Goal: Information Seeking & Learning: Learn about a topic

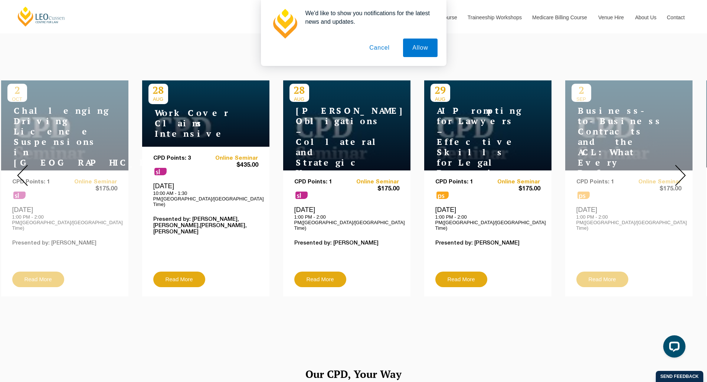
click at [679, 165] on img at bounding box center [680, 175] width 11 height 21
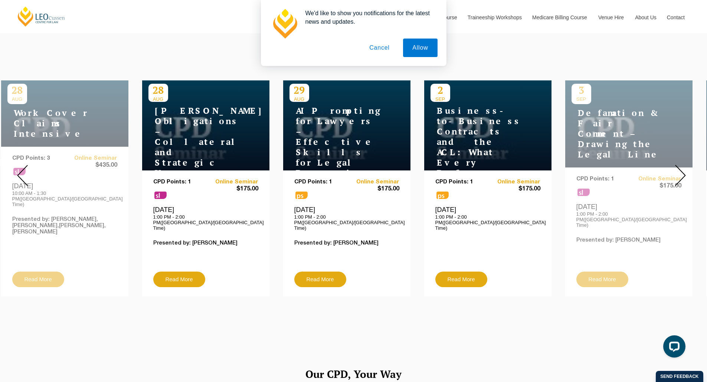
click at [17, 168] on img at bounding box center [22, 175] width 11 height 21
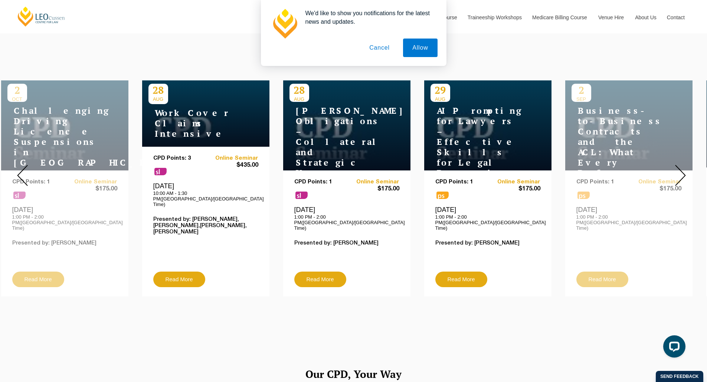
click at [676, 177] on img at bounding box center [680, 175] width 11 height 21
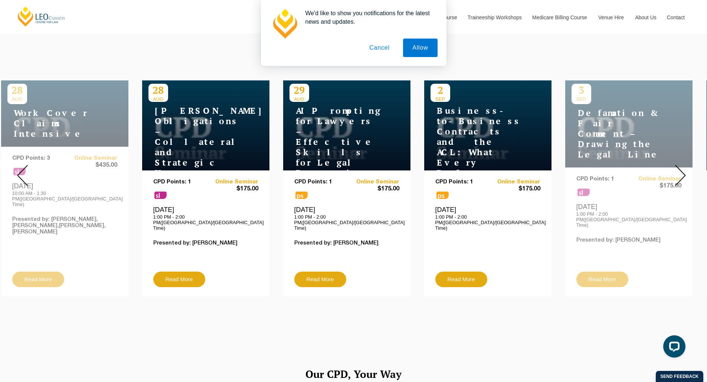
click at [681, 166] on img at bounding box center [680, 175] width 11 height 21
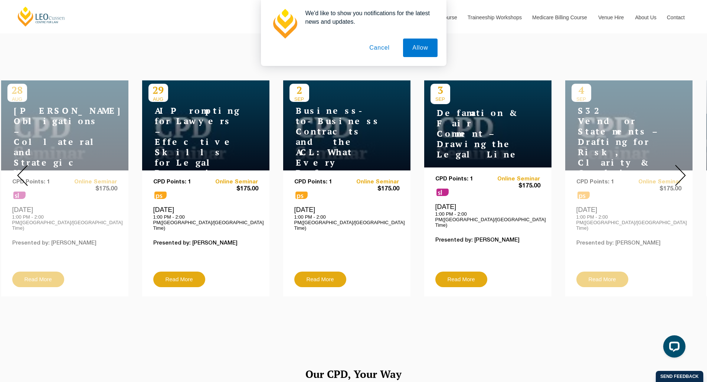
click at [682, 166] on img at bounding box center [680, 175] width 11 height 21
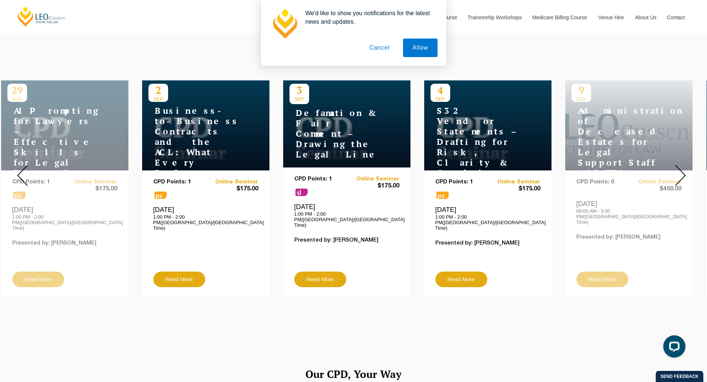
click at [682, 166] on img at bounding box center [680, 175] width 11 height 21
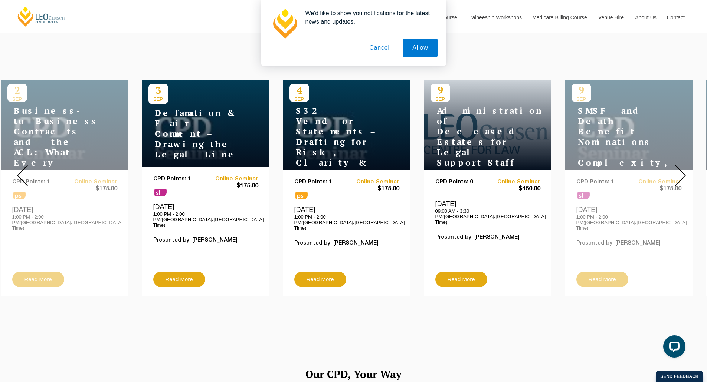
click at [682, 166] on img at bounding box center [680, 175] width 11 height 21
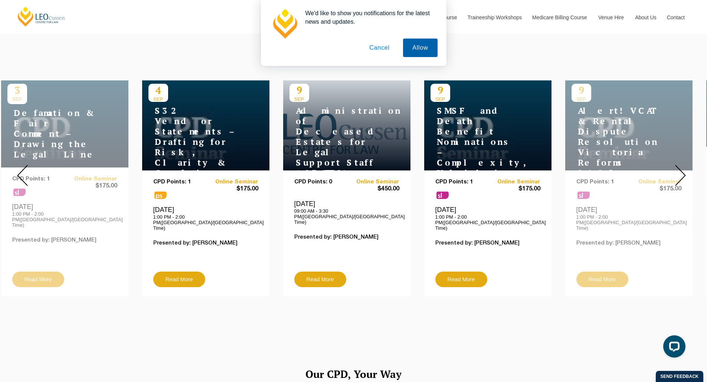
click at [413, 50] on button "Allow" at bounding box center [420, 48] width 34 height 19
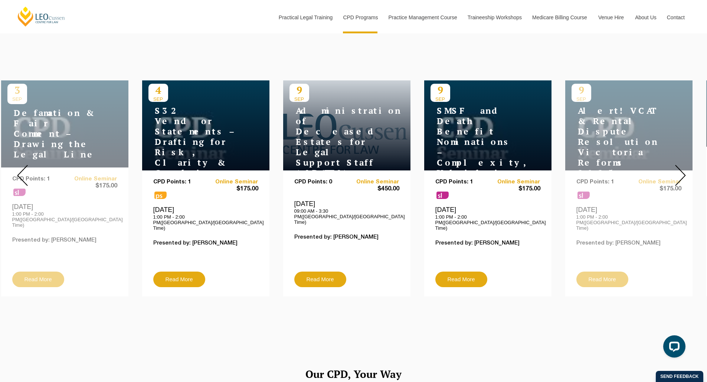
click at [678, 171] on img at bounding box center [680, 175] width 11 height 21
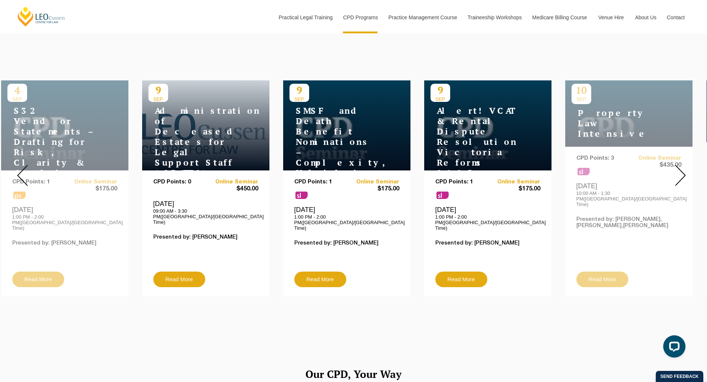
click at [675, 167] on img at bounding box center [680, 175] width 11 height 21
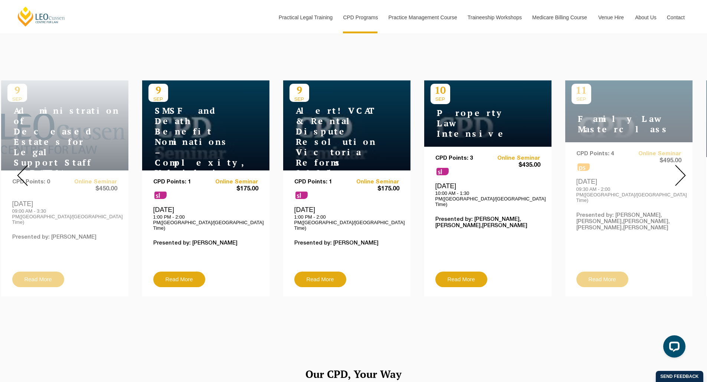
click at [675, 167] on img at bounding box center [680, 175] width 11 height 21
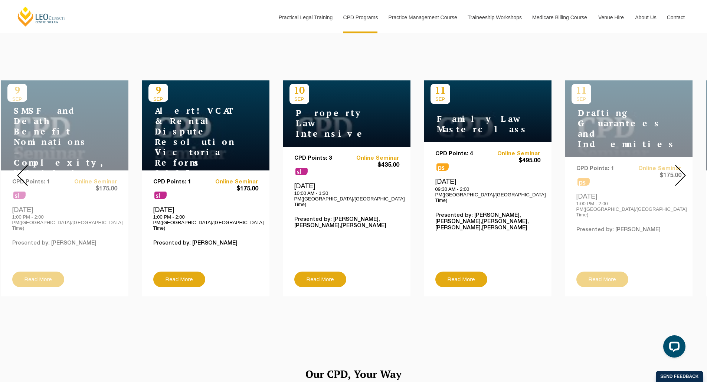
click at [675, 168] on img at bounding box center [680, 175] width 11 height 21
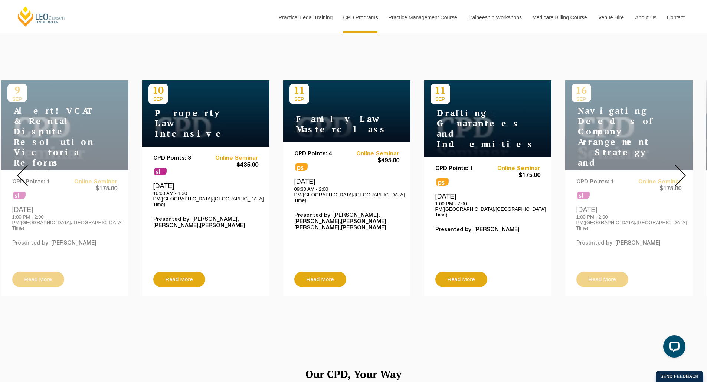
click at [677, 169] on img at bounding box center [680, 175] width 11 height 21
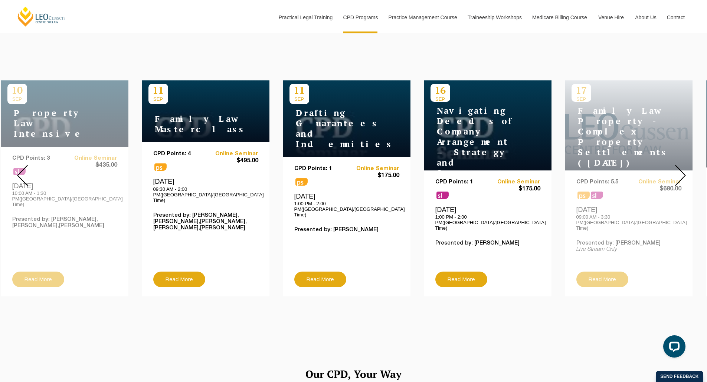
click at [680, 169] on img at bounding box center [680, 175] width 11 height 21
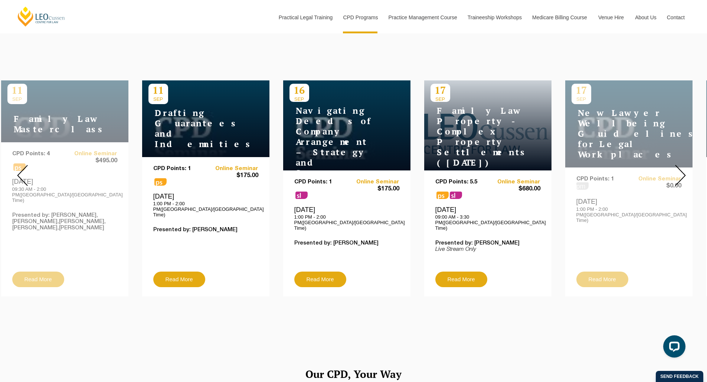
click at [680, 168] on img at bounding box center [680, 175] width 11 height 21
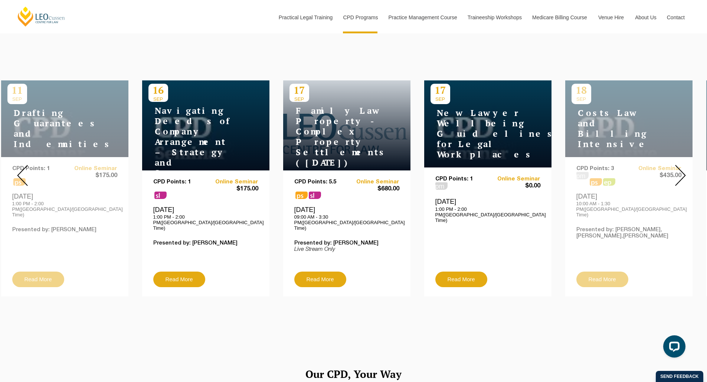
click at [680, 167] on img at bounding box center [680, 175] width 11 height 21
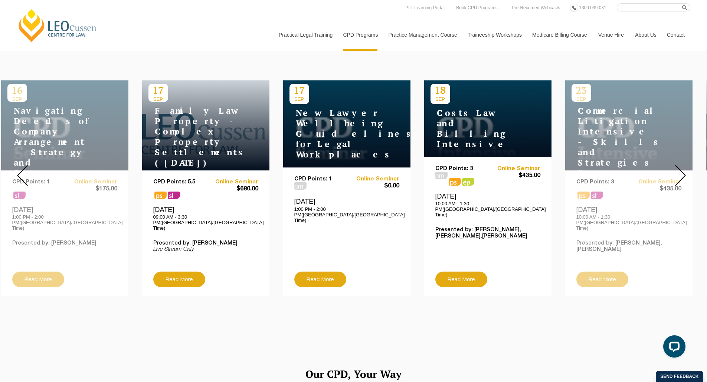
click at [675, 180] on img at bounding box center [680, 175] width 11 height 21
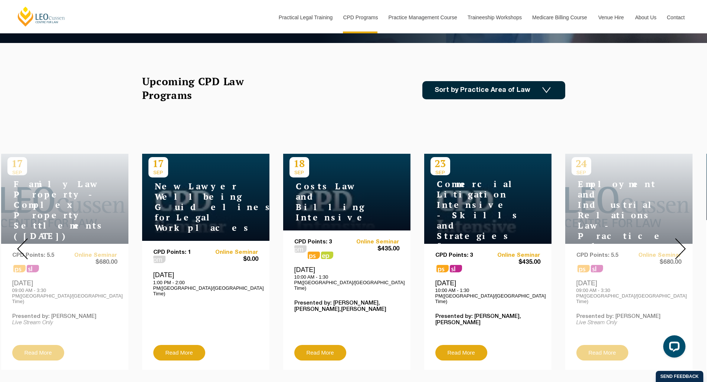
scroll to position [223, 0]
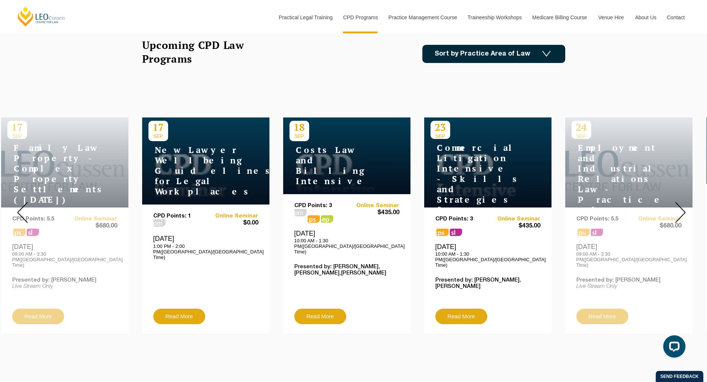
click at [672, 214] on div at bounding box center [679, 212] width 53 height 253
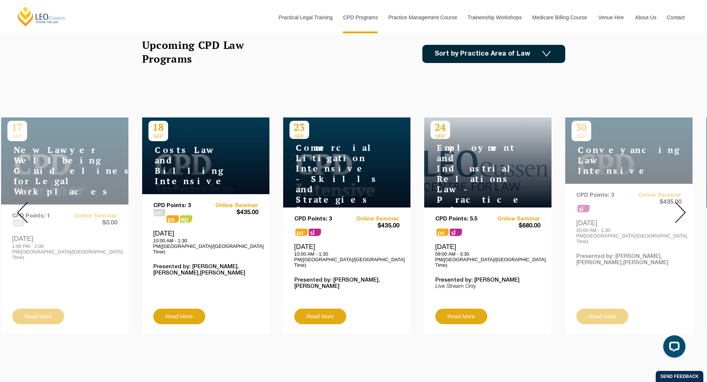
click at [672, 214] on div at bounding box center [679, 212] width 53 height 253
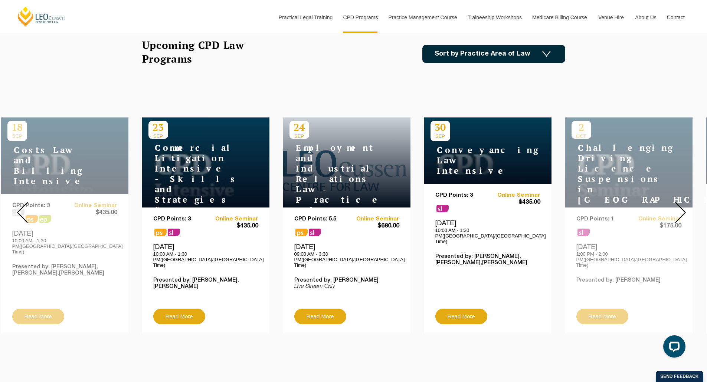
click at [672, 214] on div at bounding box center [679, 212] width 53 height 253
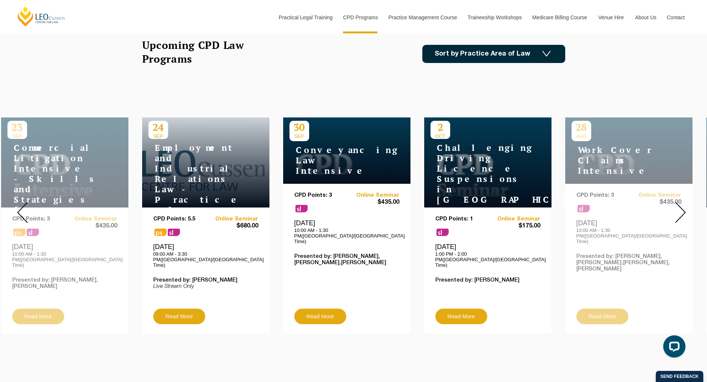
click at [672, 214] on div at bounding box center [679, 212] width 53 height 253
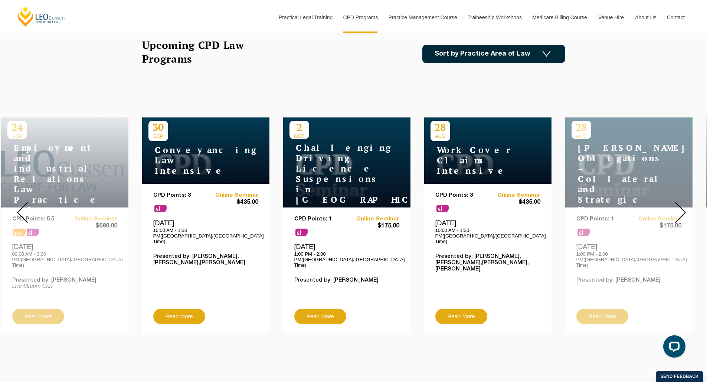
click at [672, 214] on div at bounding box center [679, 212] width 53 height 253
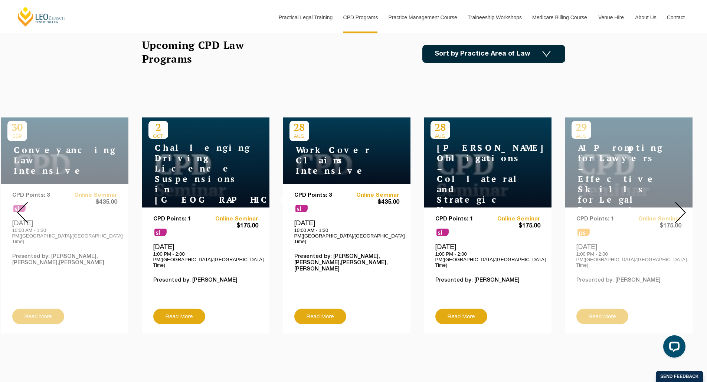
click at [672, 213] on div at bounding box center [679, 212] width 53 height 253
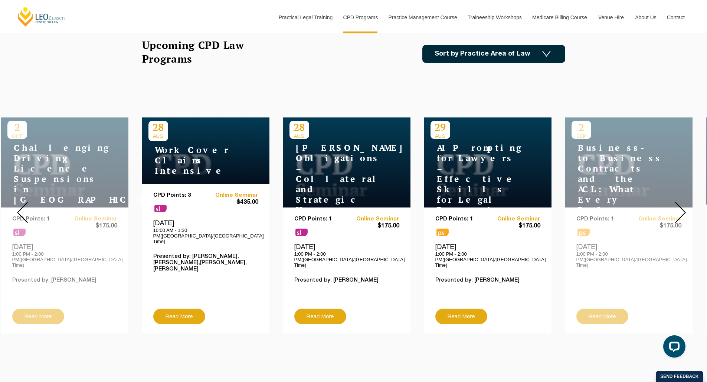
click at [672, 213] on div at bounding box center [679, 212] width 53 height 253
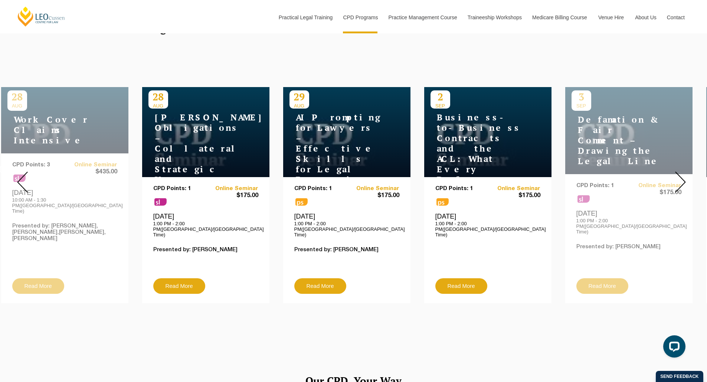
scroll to position [297, 0]
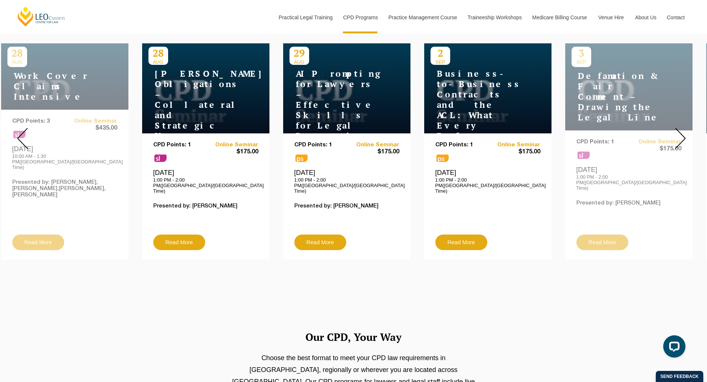
click at [681, 137] on img at bounding box center [680, 138] width 11 height 21
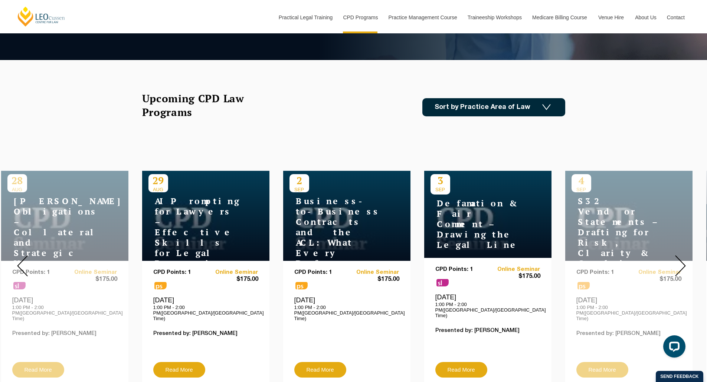
scroll to position [74, 0]
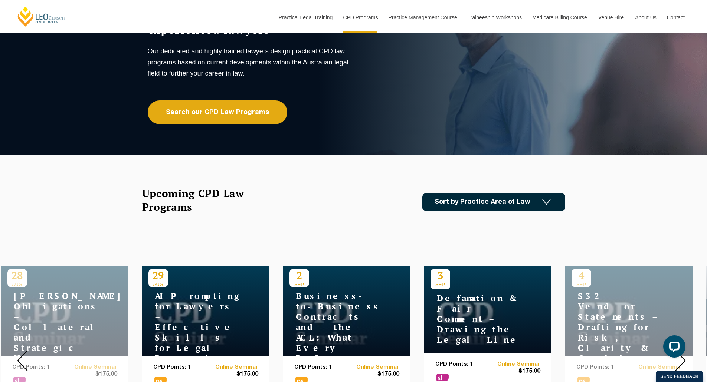
click at [462, 205] on link "Sort by Practice Area of Law" at bounding box center [493, 202] width 143 height 18
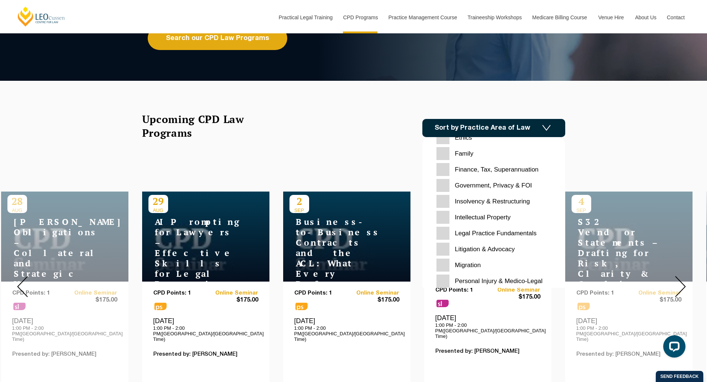
scroll to position [148, 0]
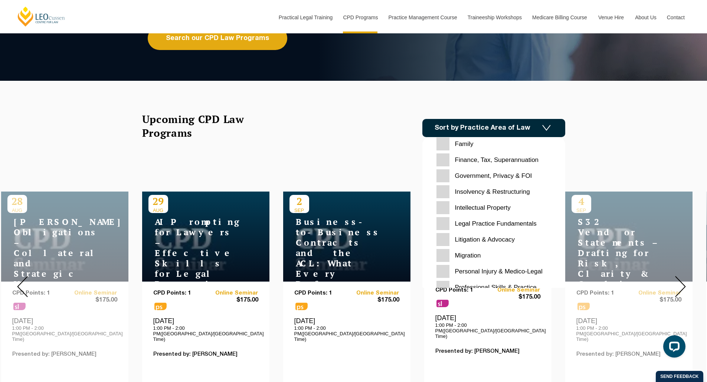
click at [447, 225] on Fundamentals "Legal Practice Fundamentals" at bounding box center [493, 223] width 115 height 13
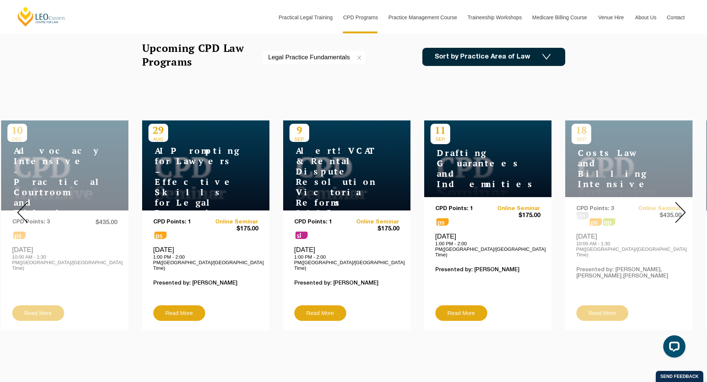
scroll to position [223, 0]
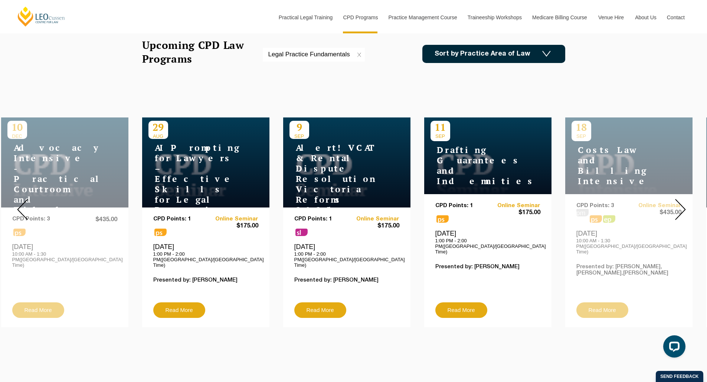
click at [680, 212] on img at bounding box center [680, 209] width 11 height 21
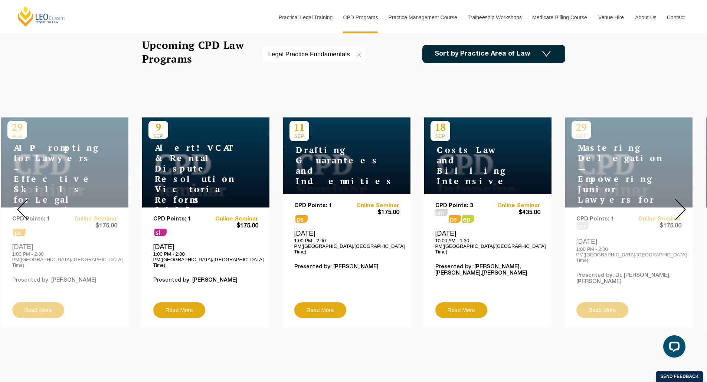
click at [681, 212] on img at bounding box center [680, 209] width 11 height 21
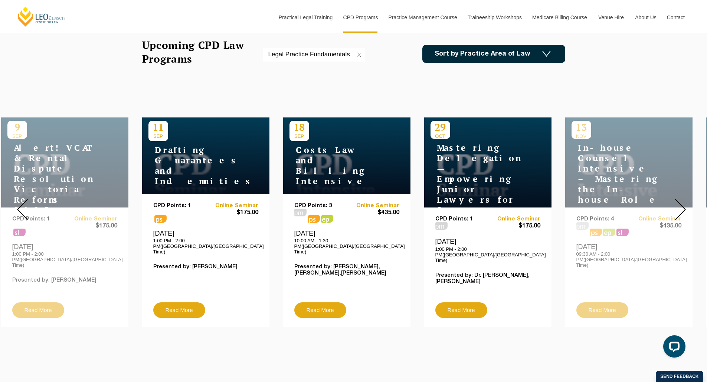
click at [681, 213] on img at bounding box center [680, 209] width 11 height 21
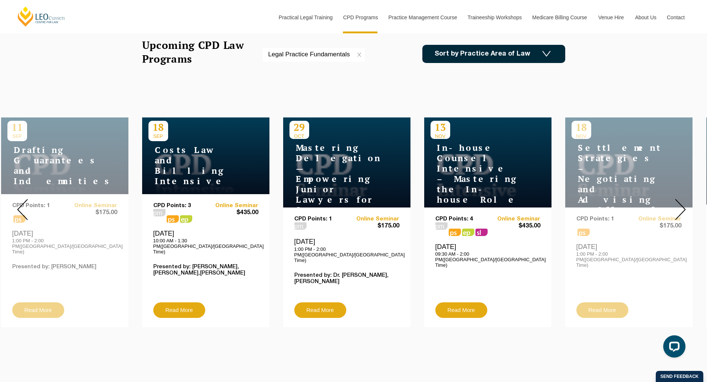
click at [676, 203] on img at bounding box center [680, 209] width 11 height 21
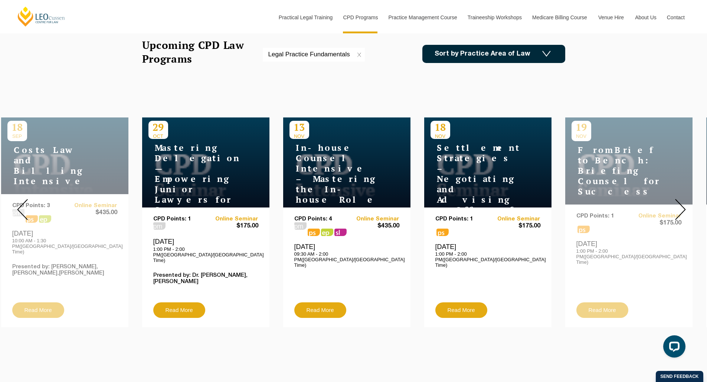
click at [678, 203] on img at bounding box center [680, 209] width 11 height 21
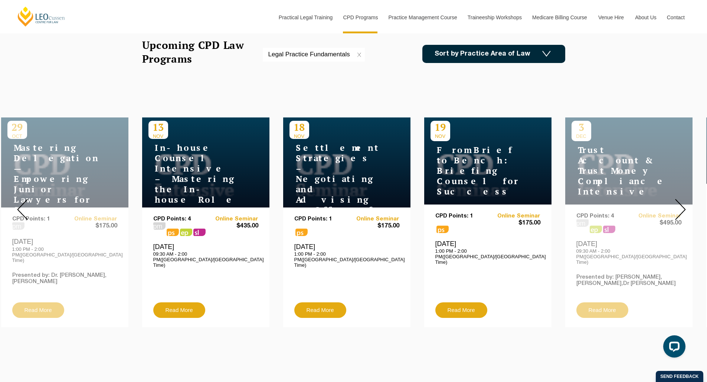
click at [675, 213] on img at bounding box center [680, 209] width 11 height 21
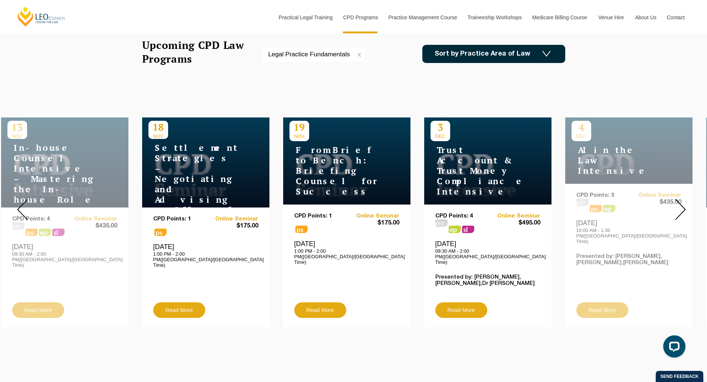
click at [669, 213] on div at bounding box center [679, 209] width 53 height 247
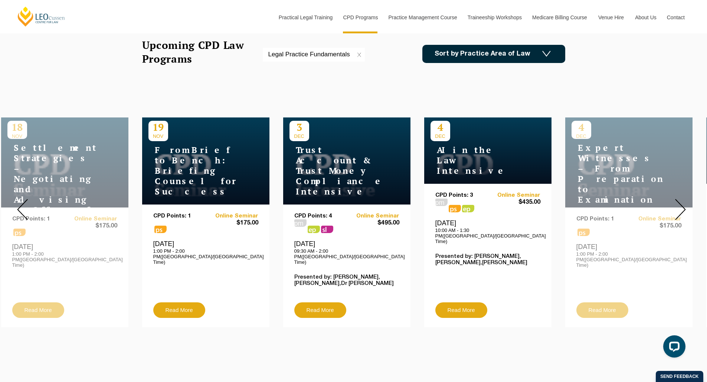
click at [669, 213] on div at bounding box center [679, 209] width 53 height 247
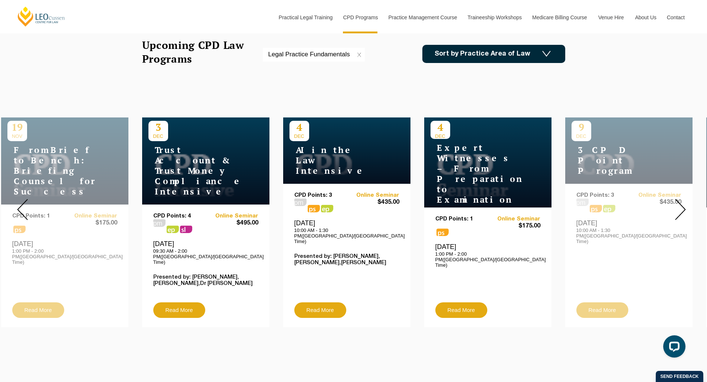
click at [669, 213] on div at bounding box center [679, 209] width 53 height 247
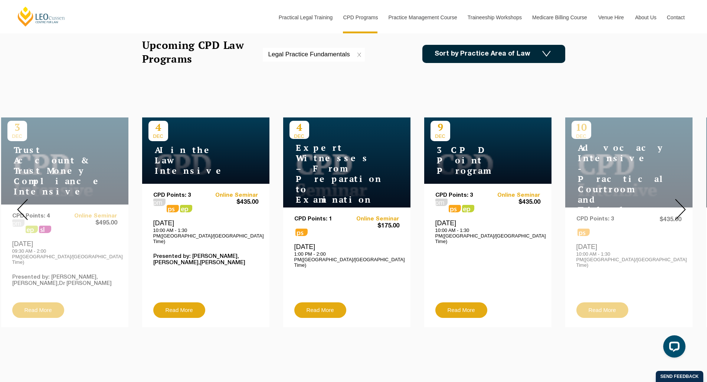
click at [681, 211] on img at bounding box center [680, 209] width 11 height 21
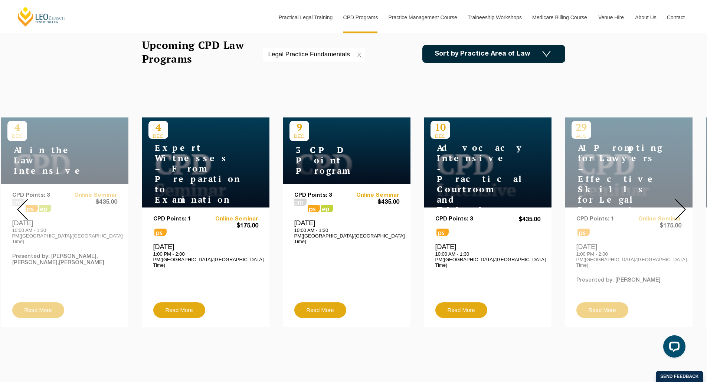
click at [680, 211] on img at bounding box center [680, 209] width 11 height 21
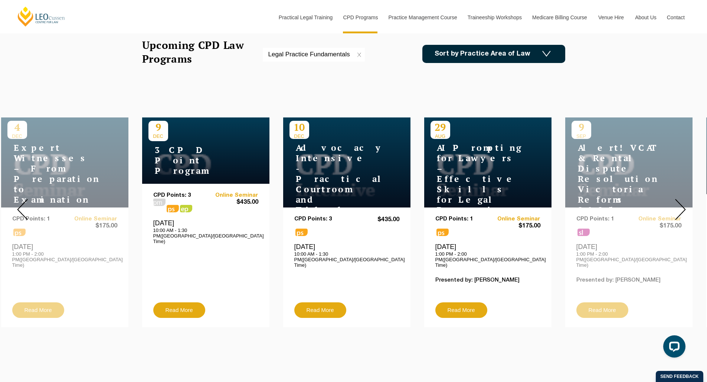
click at [679, 211] on img at bounding box center [680, 209] width 11 height 21
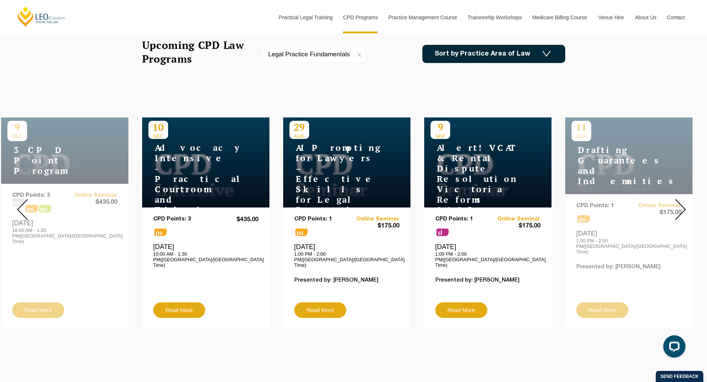
click at [679, 211] on img at bounding box center [680, 209] width 11 height 21
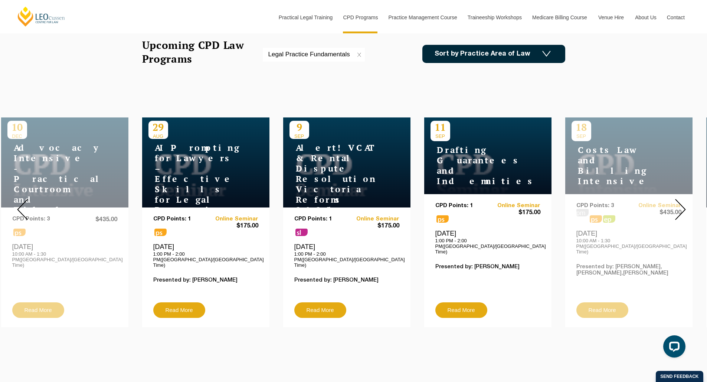
click at [680, 211] on img at bounding box center [680, 209] width 11 height 21
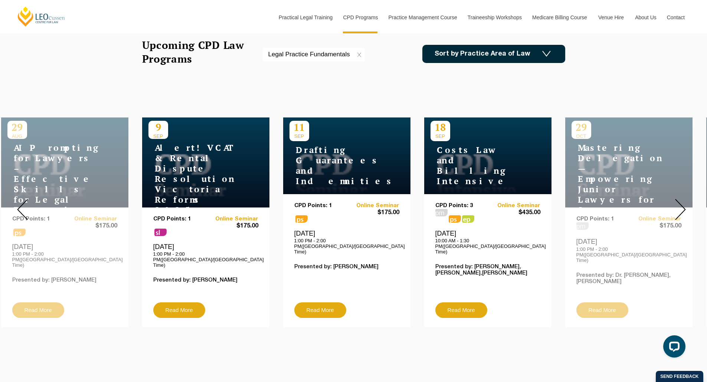
click at [680, 211] on img at bounding box center [680, 209] width 11 height 21
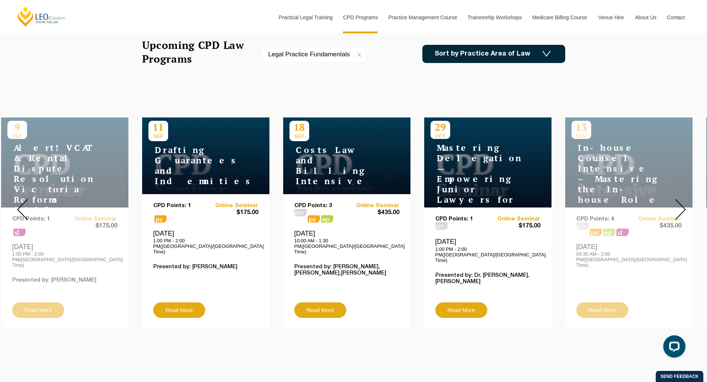
click at [680, 211] on img at bounding box center [680, 209] width 11 height 21
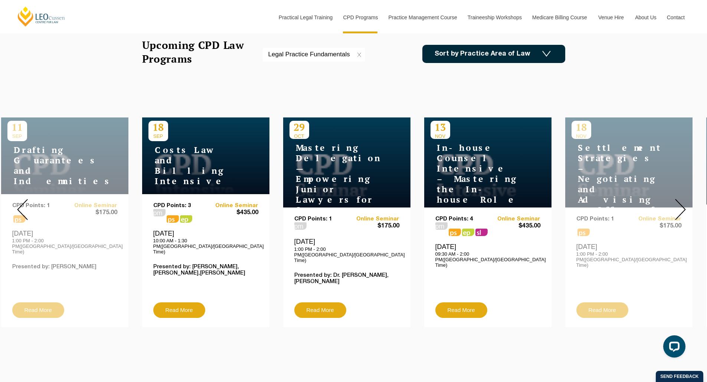
click at [680, 210] on img at bounding box center [680, 209] width 11 height 21
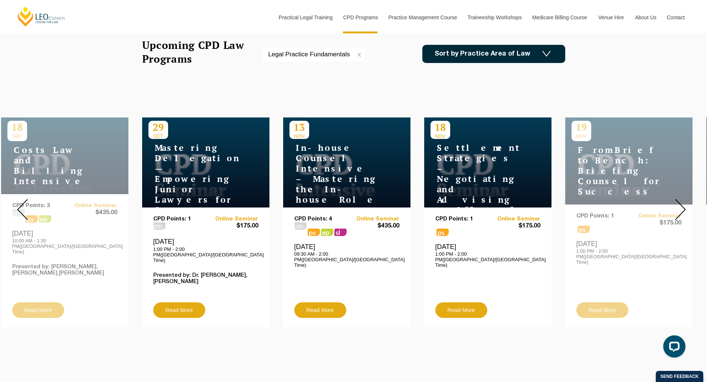
click at [462, 72] on div "Upcoming CPD Law Programs Legal Practice Fundamentals Sort by Practice Area of …" at bounding box center [353, 62] width 434 height 48
click at [449, 53] on link "Sort by Practice Area of Law" at bounding box center [493, 54] width 143 height 18
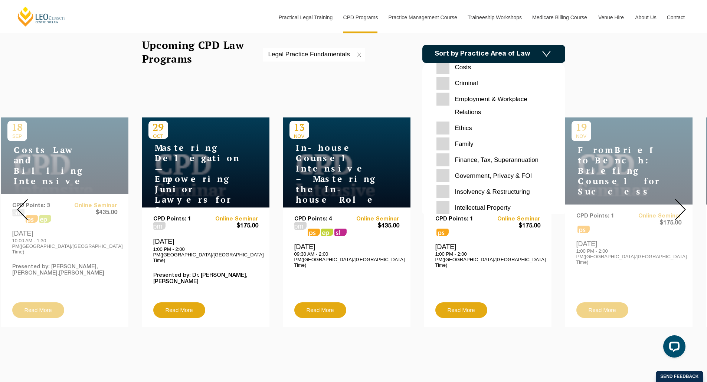
scroll to position [111, 0]
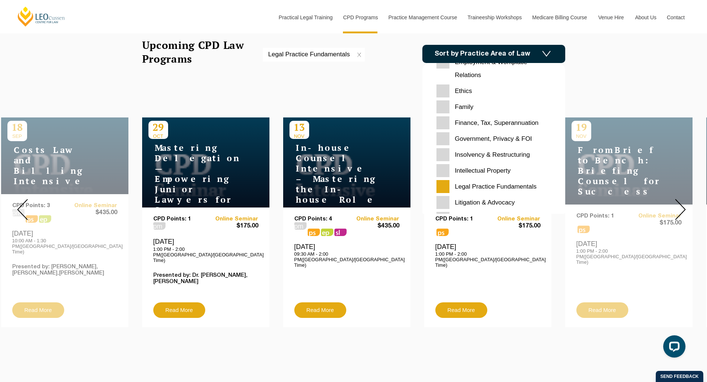
click at [442, 138] on FOI "Government, Privacy & FOI" at bounding box center [493, 138] width 115 height 13
checkbox FOI "true"
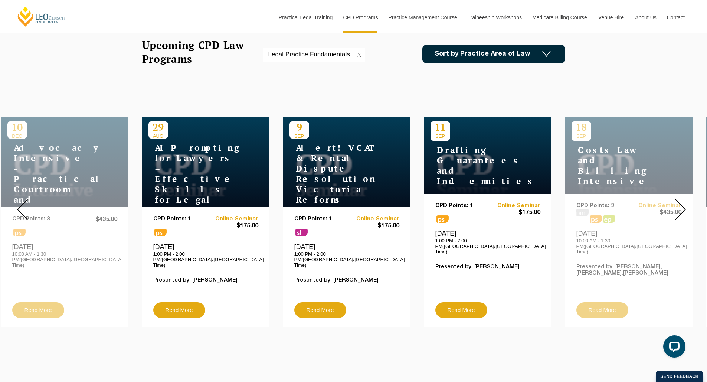
click at [455, 52] on link "Sort by Practice Area of Law" at bounding box center [493, 54] width 143 height 18
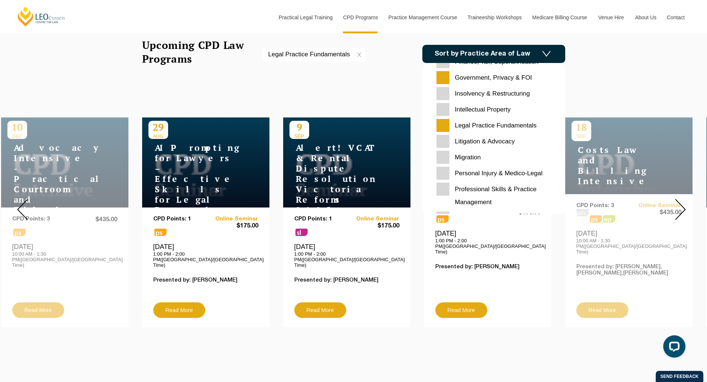
scroll to position [185, 0]
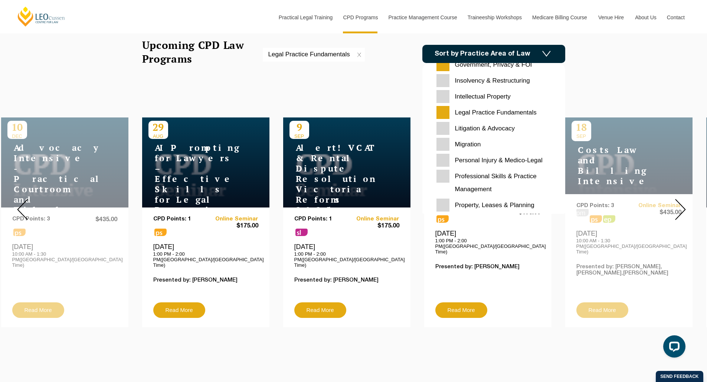
click at [442, 113] on Fundamentals "Legal Practice Fundamentals" at bounding box center [493, 112] width 115 height 13
checkbox Fundamentals "false"
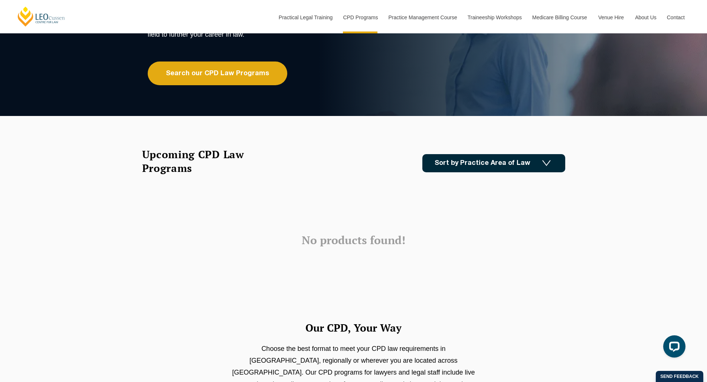
scroll to position [111, 0]
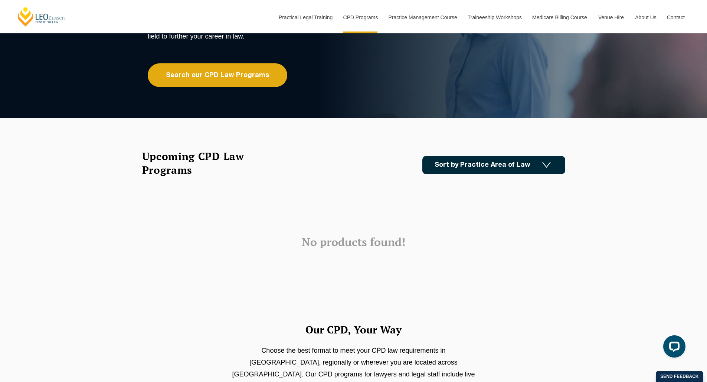
click at [454, 159] on link "Sort by Practice Area of Law" at bounding box center [493, 165] width 143 height 18
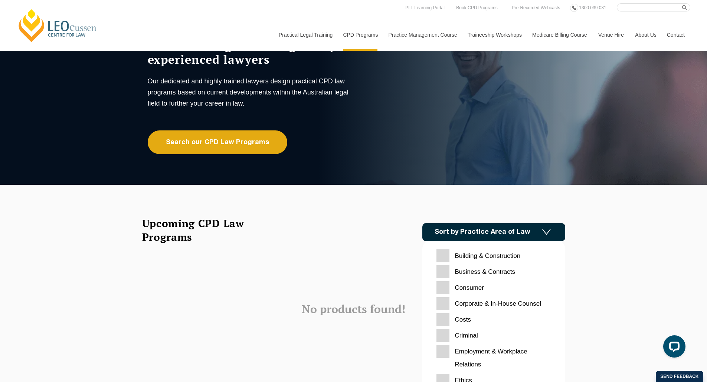
scroll to position [0, 0]
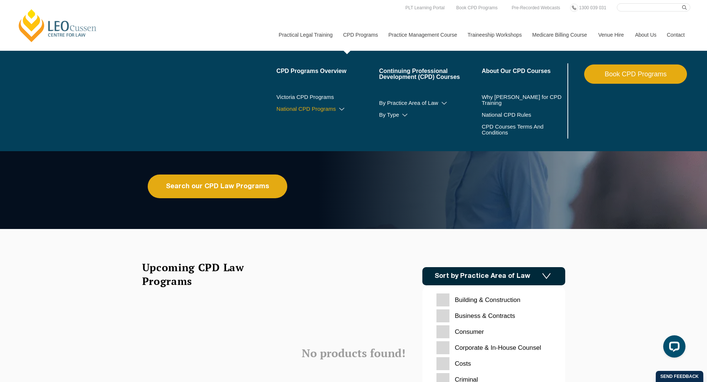
click at [339, 109] on icon at bounding box center [341, 109] width 7 height 5
click at [326, 118] on li "By CPD Category Substantive Law Professional Skills Ethics & Professional Respo…" at bounding box center [327, 120] width 103 height 12
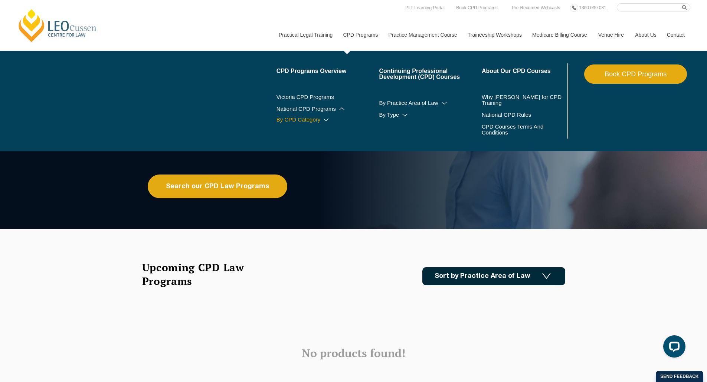
click at [325, 118] on icon at bounding box center [325, 120] width 7 height 5
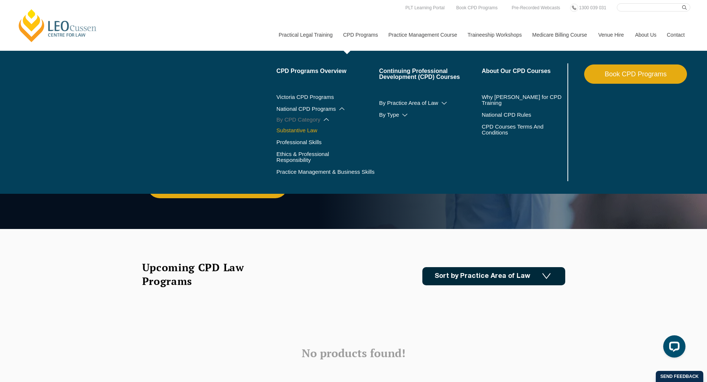
click at [302, 132] on link "Substantive Law" at bounding box center [327, 131] width 103 height 6
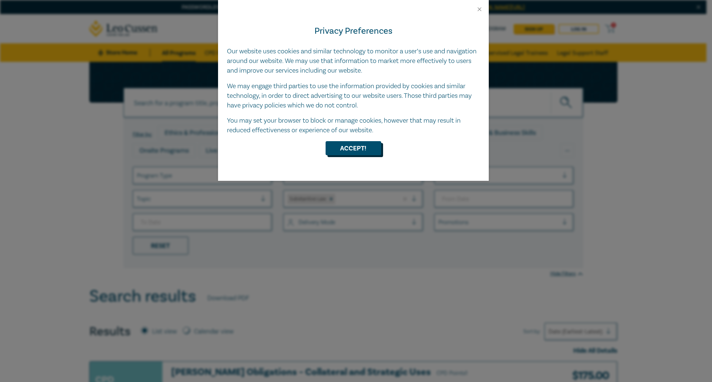
click at [342, 145] on button "Accept!" at bounding box center [354, 148] width 56 height 14
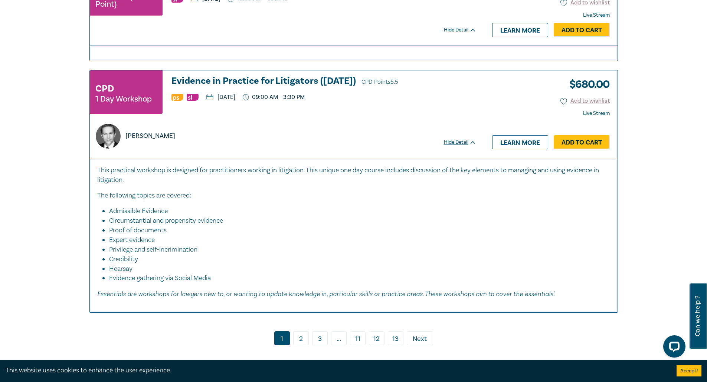
scroll to position [3190, 0]
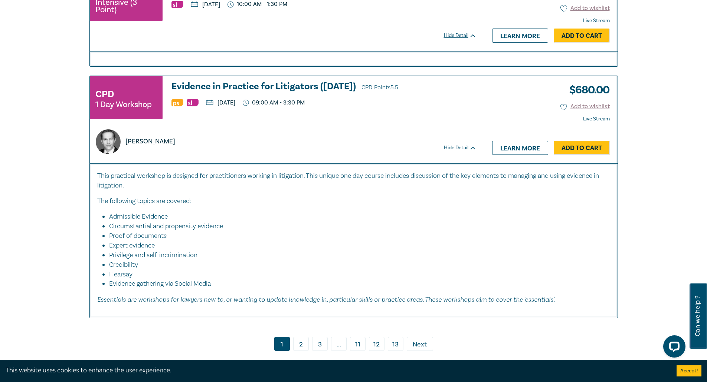
click at [298, 341] on link "2" at bounding box center [301, 344] width 16 height 14
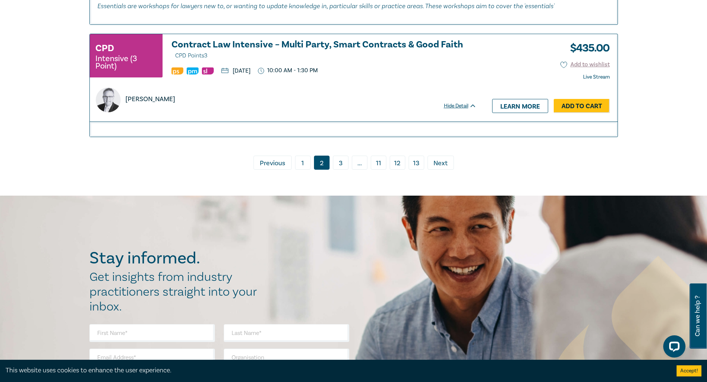
scroll to position [3375, 0]
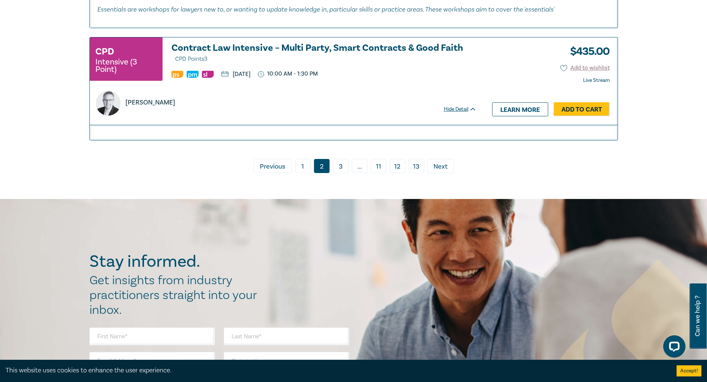
click at [338, 159] on link "3" at bounding box center [341, 166] width 16 height 14
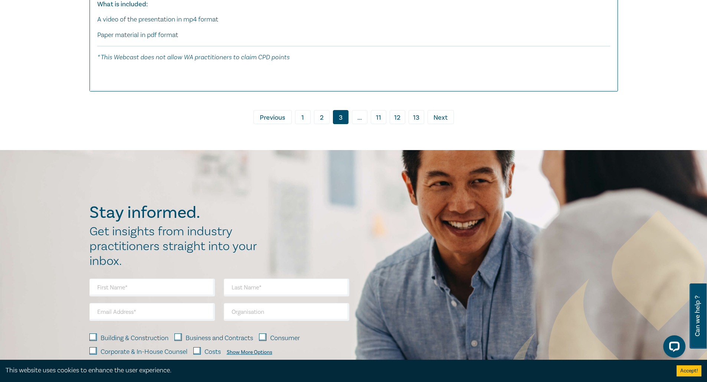
click at [435, 123] on span "Next" at bounding box center [440, 118] width 14 height 10
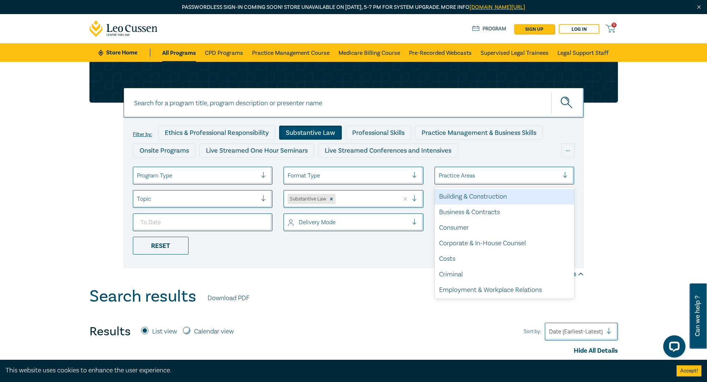
click at [567, 175] on div at bounding box center [567, 175] width 11 height 7
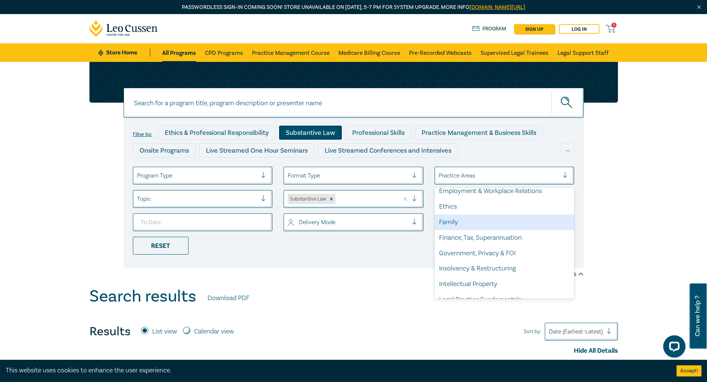
scroll to position [111, 0]
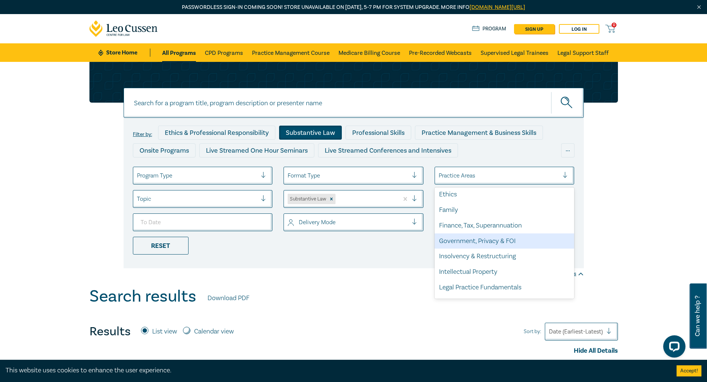
click at [481, 239] on div "Government, Privacy & FOI" at bounding box center [504, 242] width 140 height 16
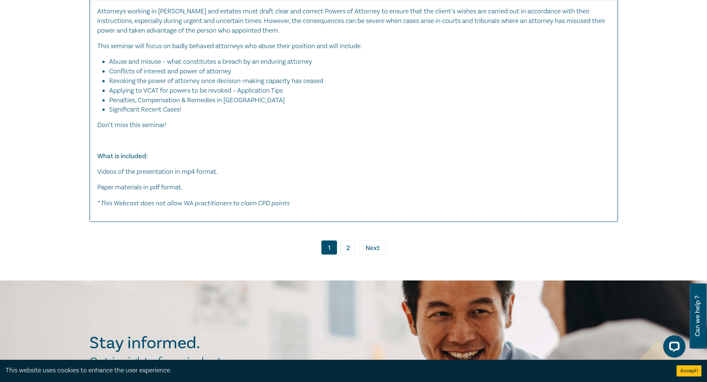
scroll to position [3931, 0]
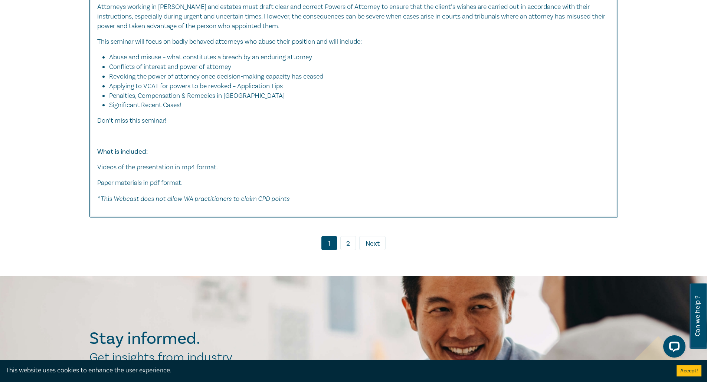
click at [350, 250] on link "2" at bounding box center [348, 243] width 16 height 14
